Goal: Task Accomplishment & Management: Complete application form

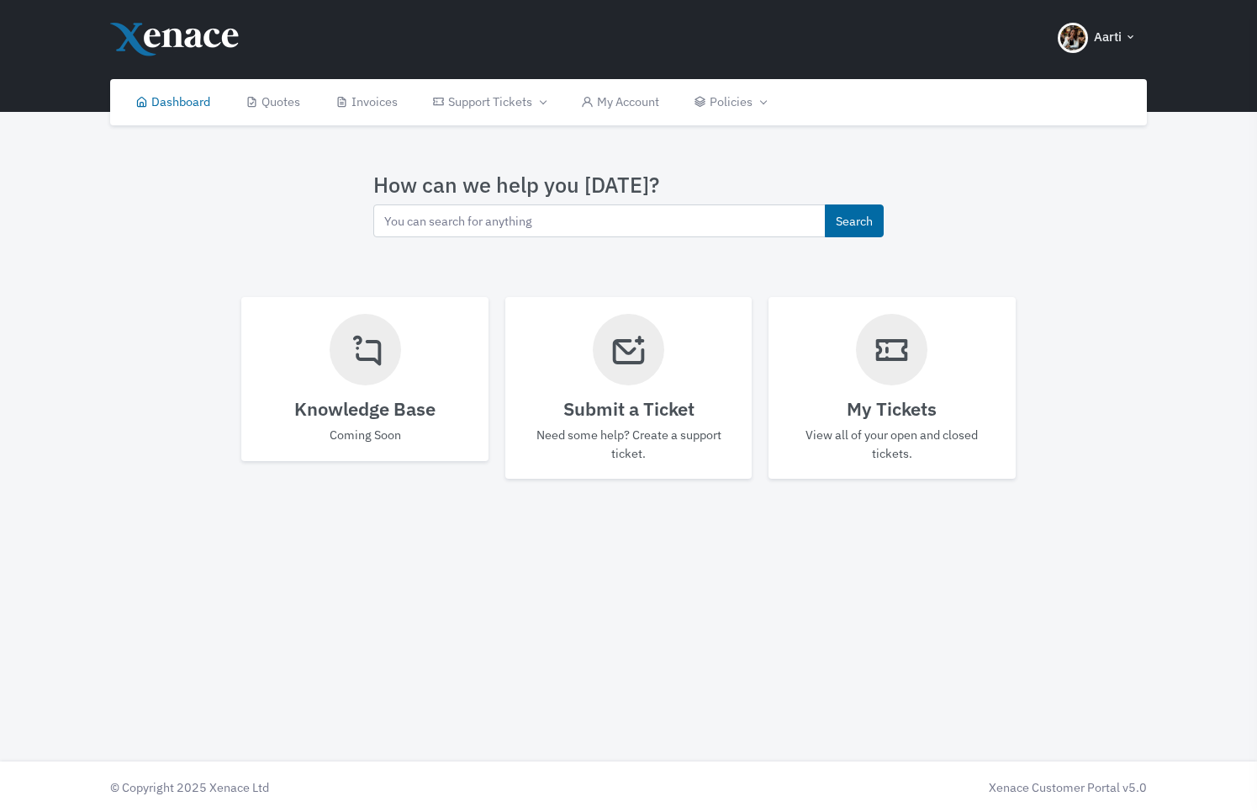
click at [609, 378] on div at bounding box center [628, 349] width 71 height 71
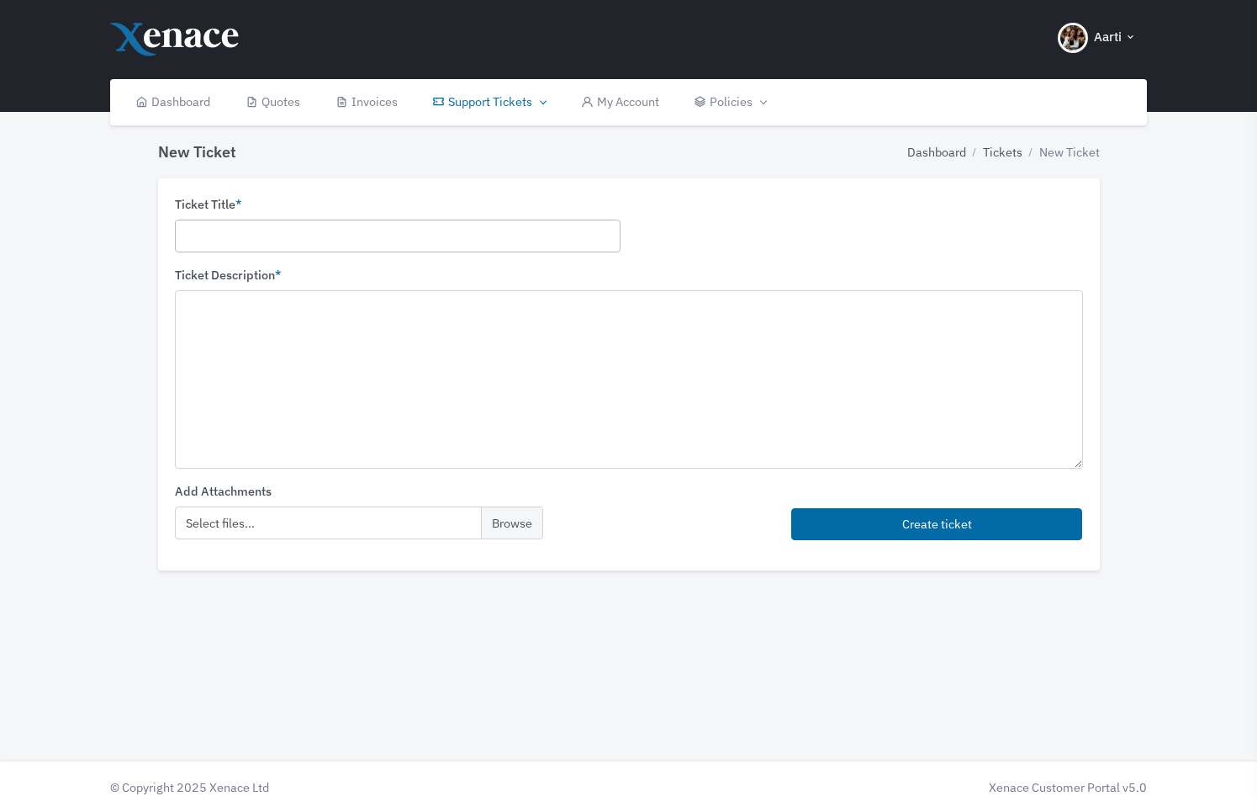
click at [344, 242] on input "text" at bounding box center [398, 236] width 446 height 33
drag, startPoint x: 379, startPoint y: 234, endPoint x: 80, endPoint y: 227, distance: 299.5
click at [80, 227] on div "New Ticket Dashboard Tickets New Ticket Ticket Title * People are receiving my …" at bounding box center [628, 348] width 1257 height 579
type input "People are receiving my email"
click at [272, 336] on textarea at bounding box center [629, 378] width 908 height 177
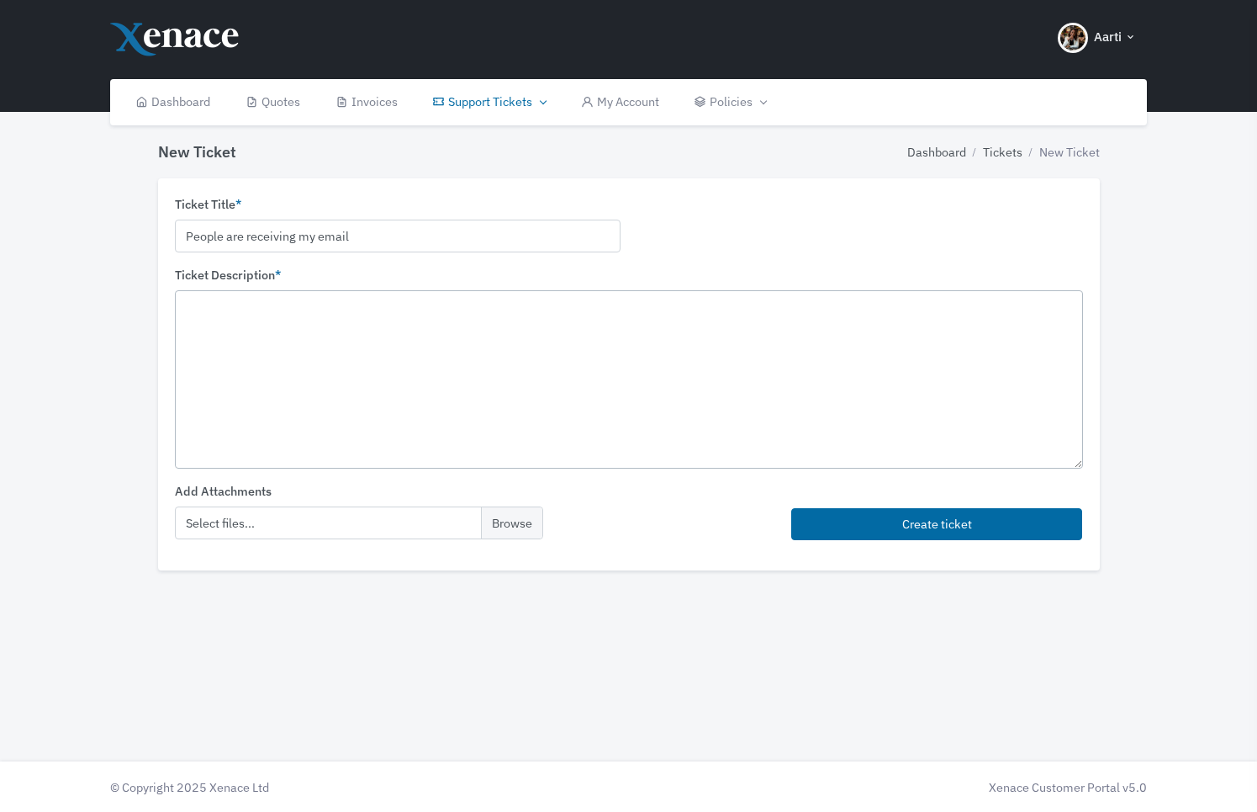
paste textarea "People are receiving my email"
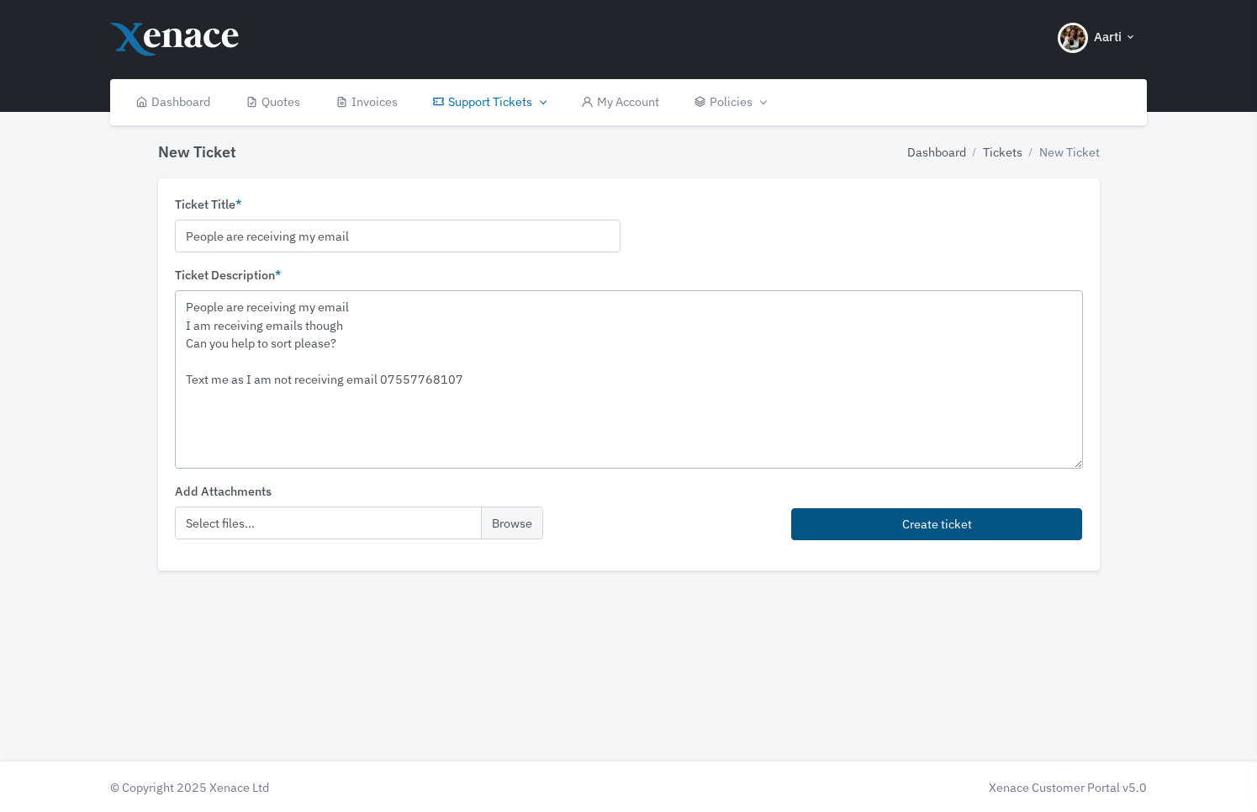
type textarea "People are receiving my email I am receiving emails though Can you help to sort…"
click at [900, 515] on button "Create ticket" at bounding box center [937, 524] width 292 height 33
